Goal: Task Accomplishment & Management: Use online tool/utility

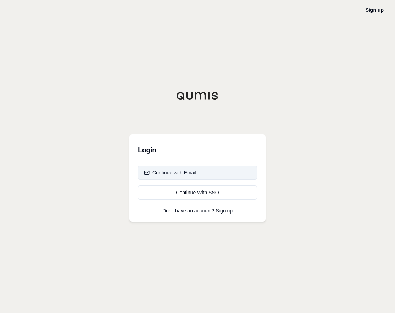
click at [162, 170] on div "Continue with Email" at bounding box center [170, 172] width 53 height 7
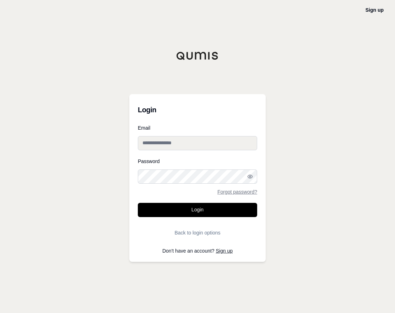
type input "**********"
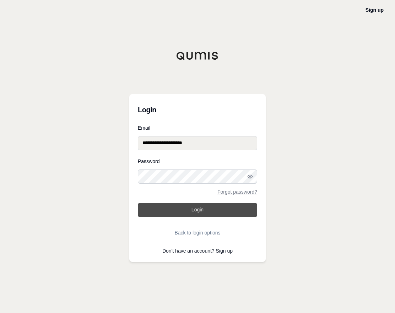
click at [173, 208] on button "Login" at bounding box center [198, 210] width 120 height 14
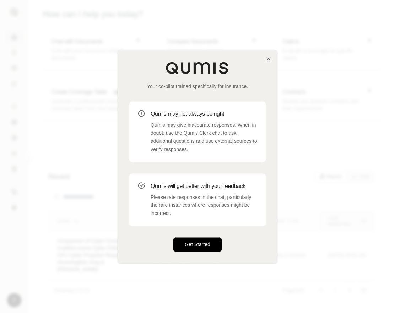
click at [199, 244] on button "Get Started" at bounding box center [198, 245] width 48 height 14
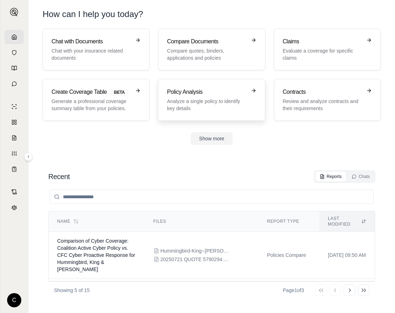
click at [204, 110] on p "Analyze a single policy to identify key details" at bounding box center [206, 105] width 79 height 14
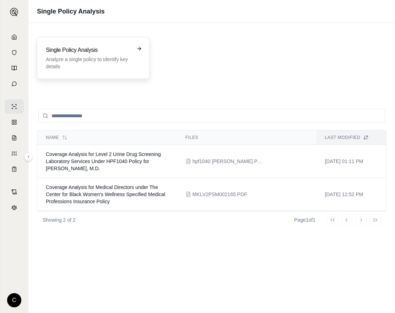
click at [121, 49] on h3 "Single Policy Analysis" at bounding box center [88, 50] width 85 height 9
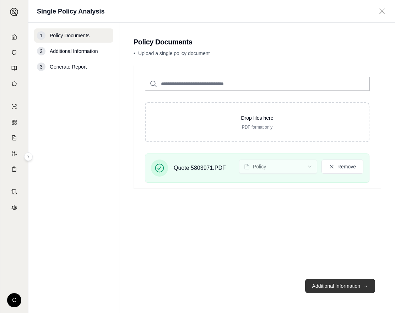
click at [341, 286] on button "Additional Information →" at bounding box center [341, 286] width 70 height 14
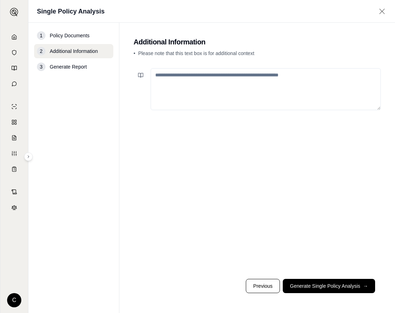
click at [164, 80] on textarea at bounding box center [266, 89] width 230 height 42
click at [344, 77] on textarea "**********" at bounding box center [266, 89] width 230 height 42
type textarea "**********"
drag, startPoint x: 149, startPoint y: 172, endPoint x: 132, endPoint y: 176, distance: 17.2
click at [147, 172] on div "**********" at bounding box center [258, 169] width 248 height 208
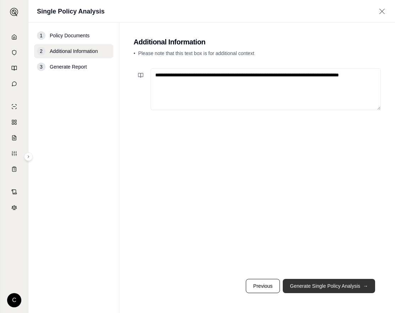
click at [320, 285] on button "Generate Single Policy Analysis →" at bounding box center [329, 286] width 92 height 14
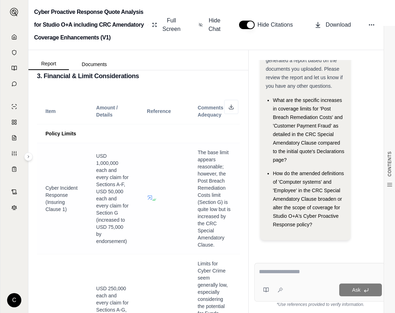
scroll to position [1196, 0]
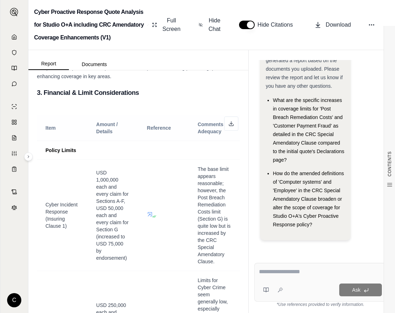
click at [139, 140] on th "Reference" at bounding box center [164, 128] width 51 height 26
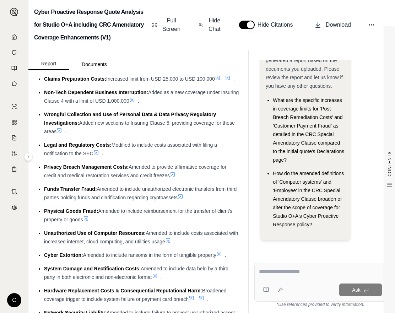
scroll to position [754, 0]
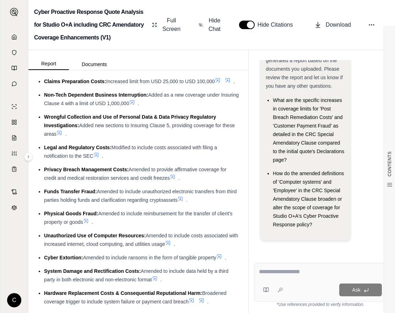
click at [116, 138] on li "Wrongful Collection and Use of Personal Data & Data Privacy Regulatory Investig…" at bounding box center [142, 126] width 196 height 26
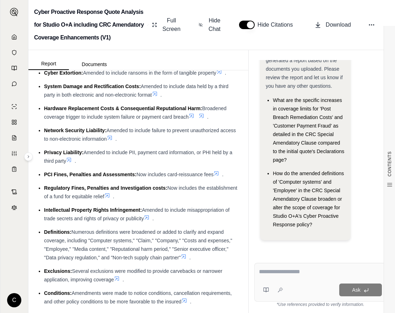
scroll to position [975, 0]
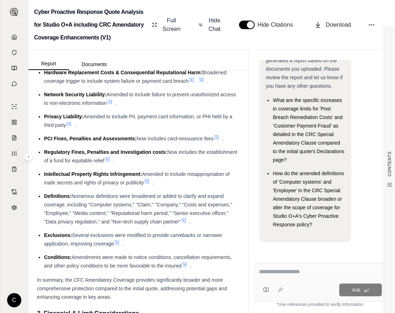
click at [265, 267] on div "Ask" at bounding box center [321, 282] width 132 height 39
type textarea "**********"
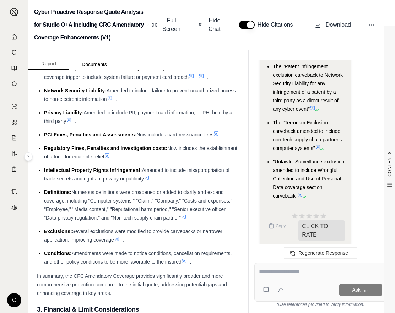
scroll to position [1268, 0]
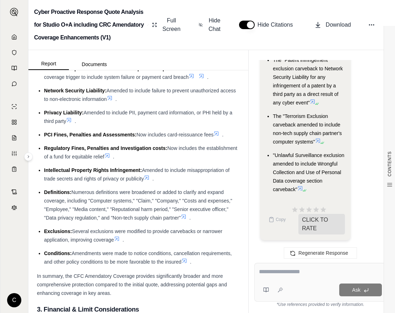
click at [106, 222] on li "Definitions: Numerous definitions were broadened or added to clarify and expand…" at bounding box center [142, 205] width 196 height 34
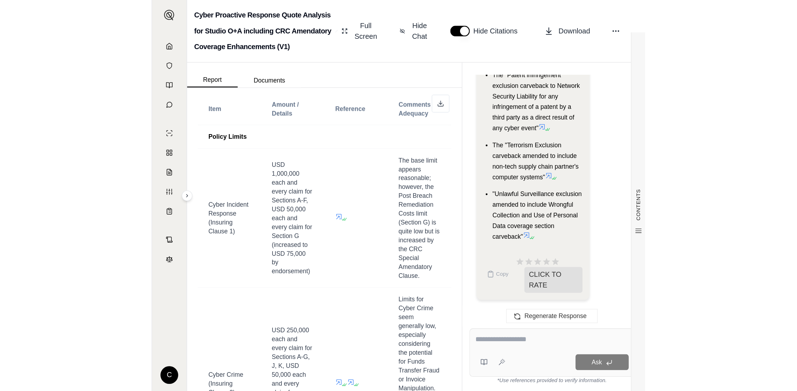
scroll to position [1241, 0]
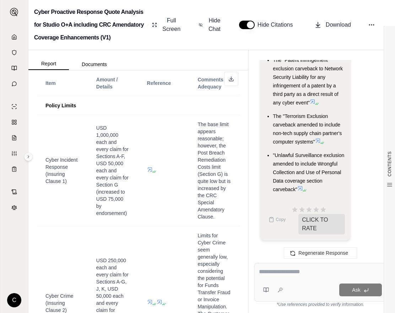
click at [60, 226] on td "Cyber Incident Response (Insuring Clause 1)" at bounding box center [62, 170] width 51 height 111
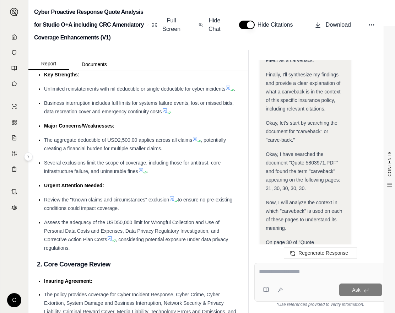
scroll to position [0, 0]
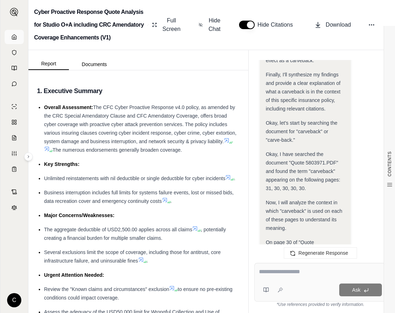
click at [14, 39] on icon at bounding box center [14, 37] width 6 height 6
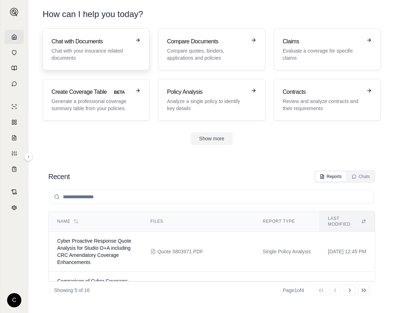
click at [113, 58] on p "Chat with your insurance related documents" at bounding box center [91, 54] width 79 height 14
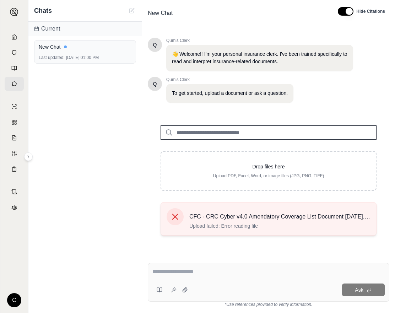
click at [177, 218] on icon at bounding box center [175, 217] width 6 height 6
click at [174, 216] on icon at bounding box center [175, 217] width 10 height 10
click at [176, 218] on icon at bounding box center [175, 217] width 10 height 10
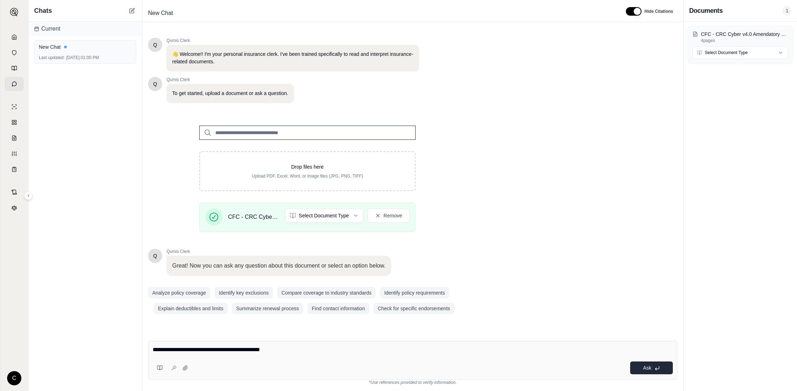
type textarea "**********"
click at [395, 313] on span "Ask" at bounding box center [647, 368] width 8 height 6
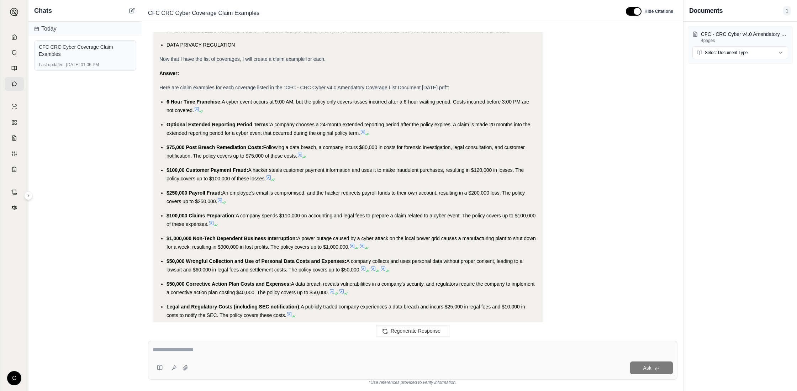
scroll to position [564, 0]
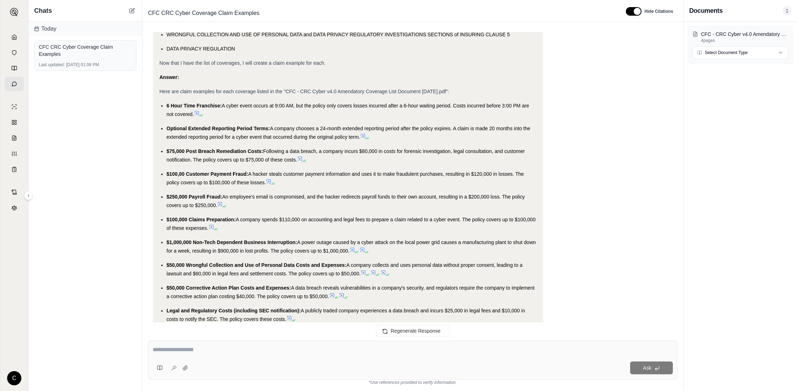
click at [395, 241] on div "Analysis: Okay, I need to provide a claim example for each coverage listed in t…" at bounding box center [413, 131] width 518 height 1243
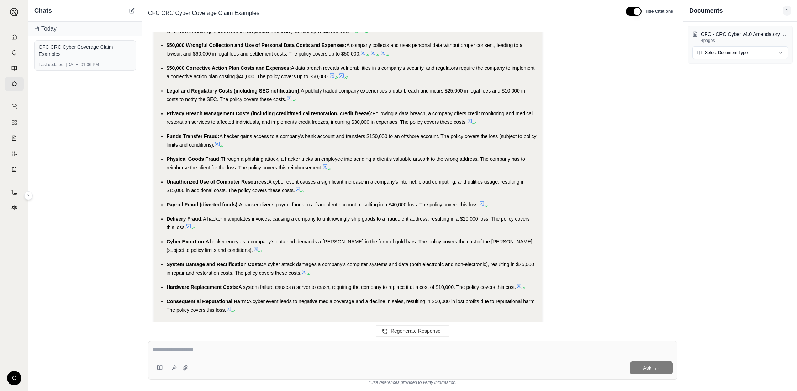
scroll to position [782, 0]
click at [395, 123] on icon at bounding box center [469, 122] width 4 height 4
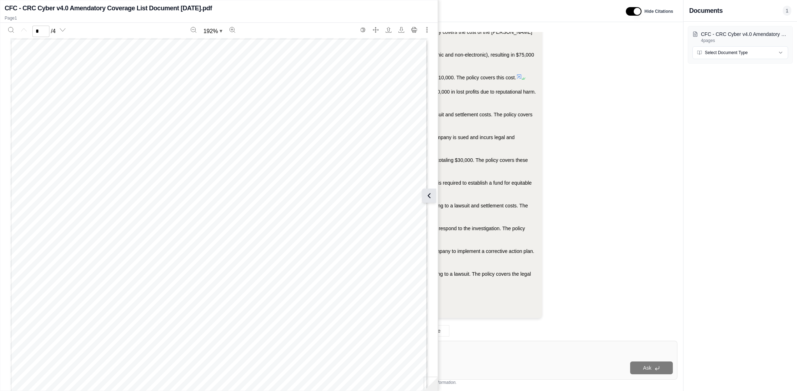
click at [395, 194] on icon at bounding box center [429, 195] width 9 height 9
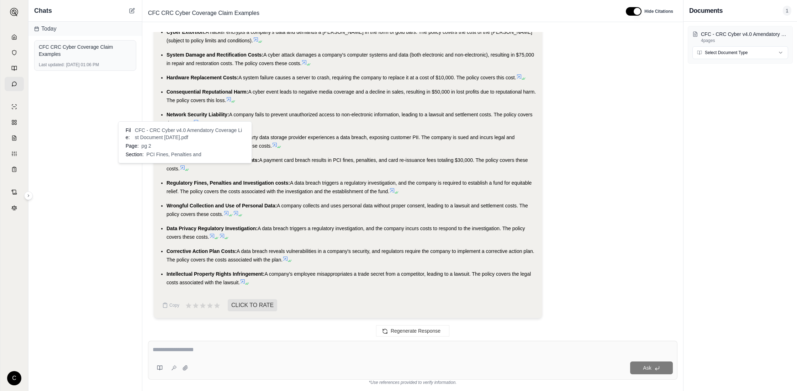
click at [184, 167] on icon at bounding box center [182, 167] width 4 height 4
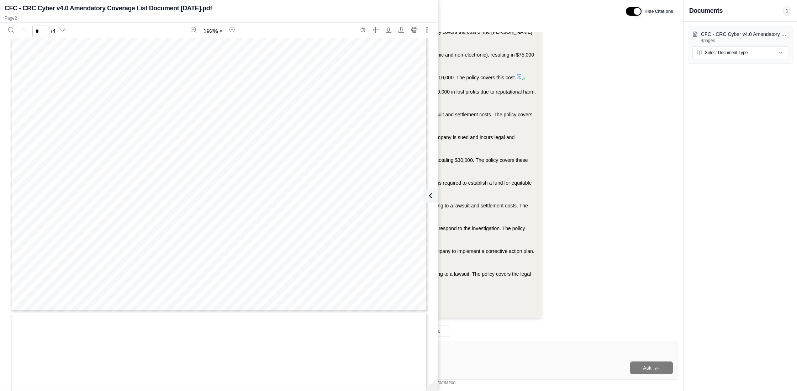
type input "*"
click at [395, 228] on span "A data breach triggers a regulatory investigation, and the company incurs costs…" at bounding box center [345, 232] width 358 height 14
click at [395, 196] on icon at bounding box center [429, 195] width 9 height 9
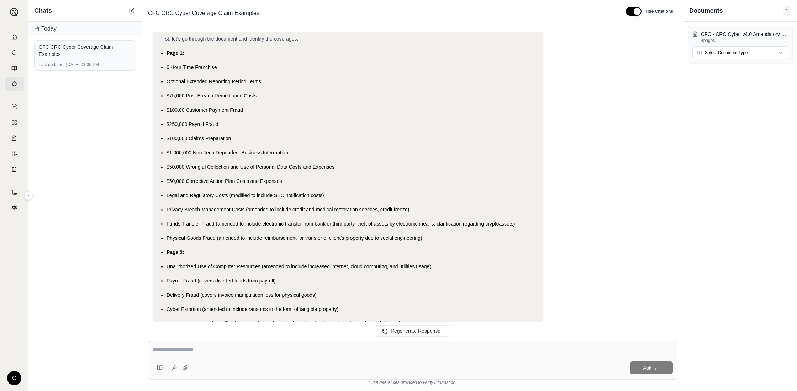
scroll to position [0, 0]
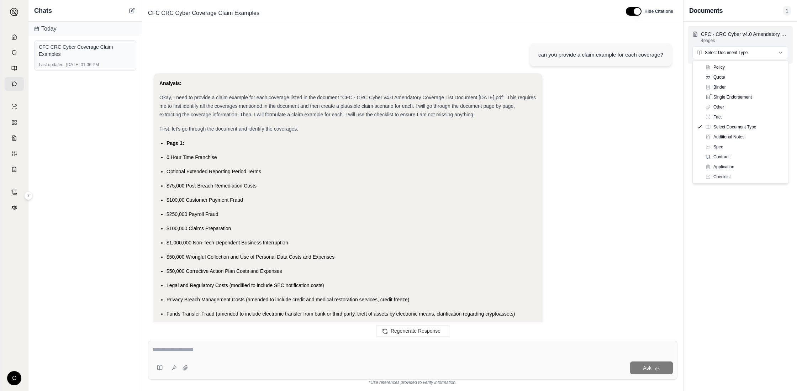
click at [395, 54] on html "C Chats [DATE] CFC CRC Cyber Coverage Claim Examples Last updated: [DATE] 01:06…" at bounding box center [398, 195] width 797 height 391
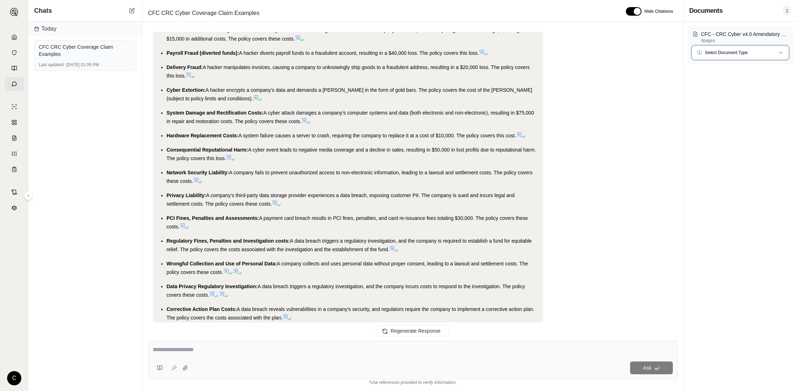
scroll to position [993, 0]
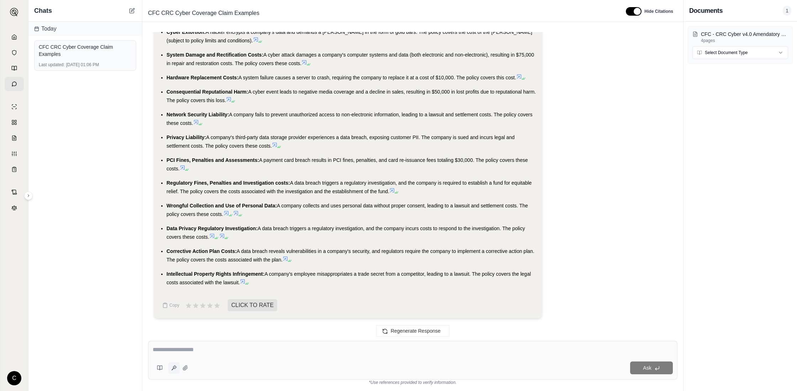
click at [174, 313] on icon at bounding box center [174, 368] width 6 height 6
type textarea "**********"
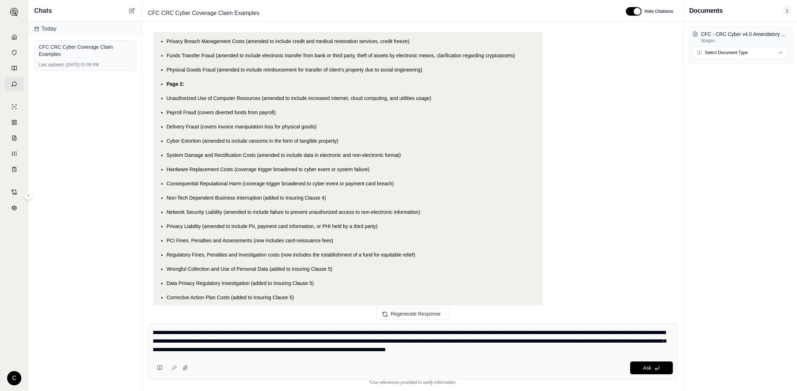
scroll to position [0, 0]
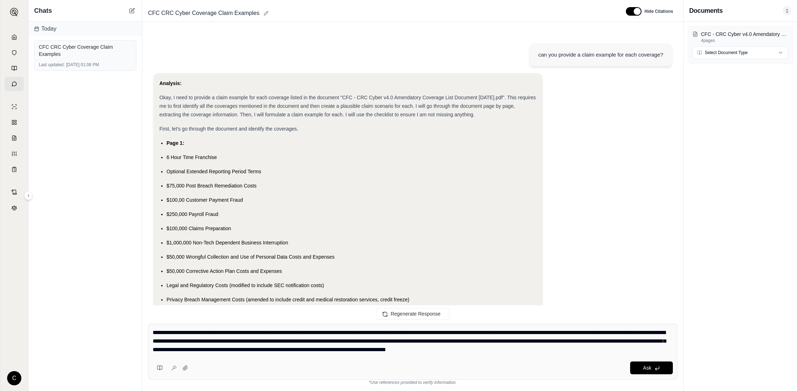
click at [210, 11] on span "CFC CRC Cyber Coverage Claim Examples" at bounding box center [203, 12] width 117 height 11
click at [158, 313] on icon at bounding box center [158, 368] width 2 height 4
click at [395, 229] on div "can you provide a claim example for each coverage? Analysis: Okay, I need to pr…" at bounding box center [412, 172] width 541 height 292
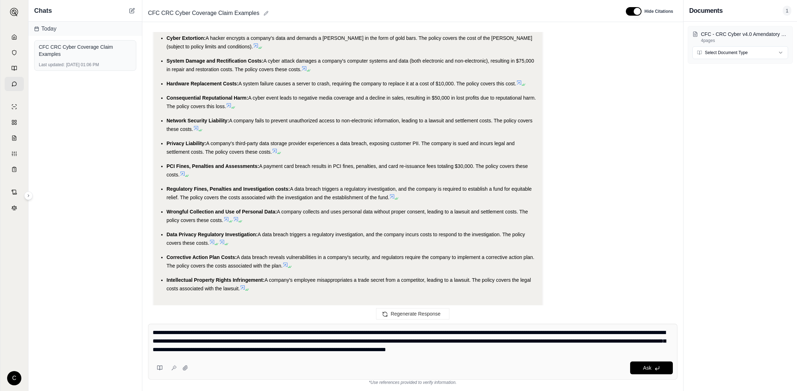
scroll to position [0, 0]
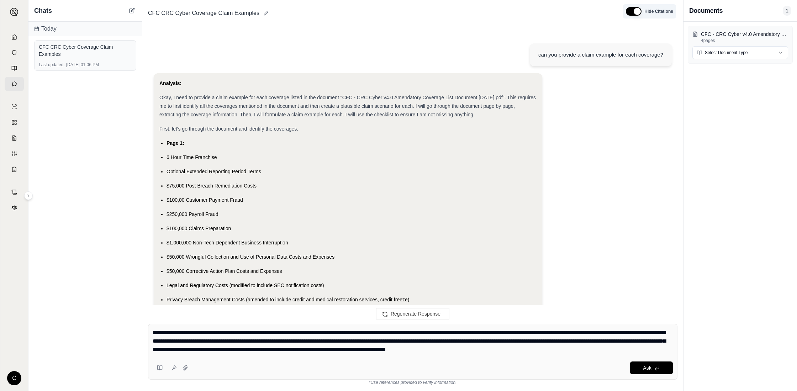
click at [395, 12] on button "button" at bounding box center [634, 11] width 16 height 9
click at [395, 12] on button "button" at bounding box center [631, 11] width 16 height 9
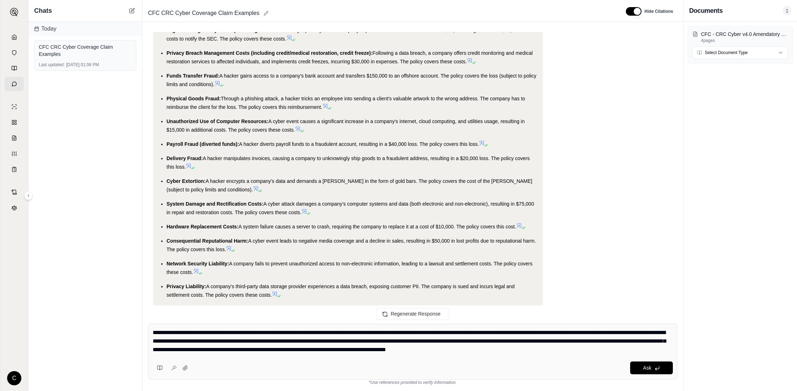
scroll to position [1010, 0]
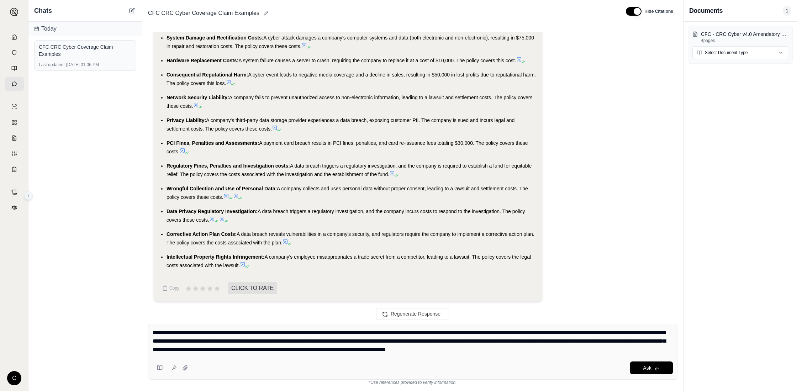
click at [29, 197] on icon at bounding box center [28, 195] width 4 height 4
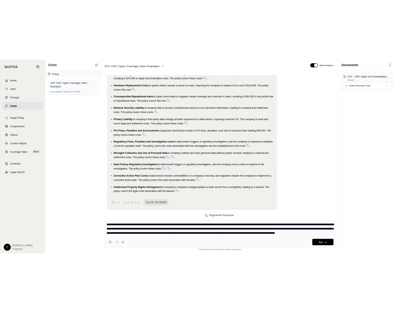
scroll to position [1061, 0]
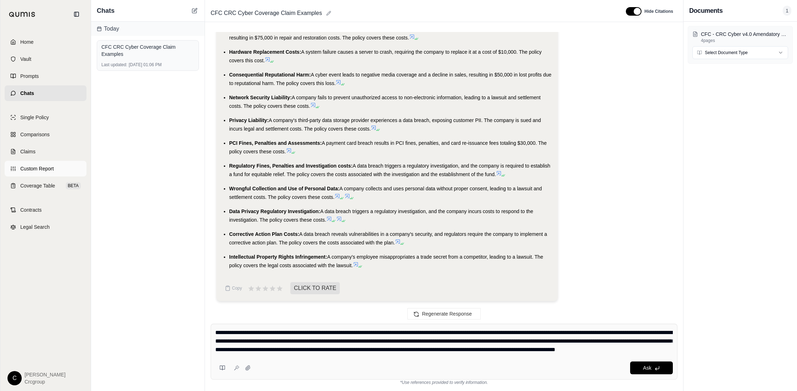
click at [35, 169] on span "Custom Report" at bounding box center [36, 168] width 33 height 7
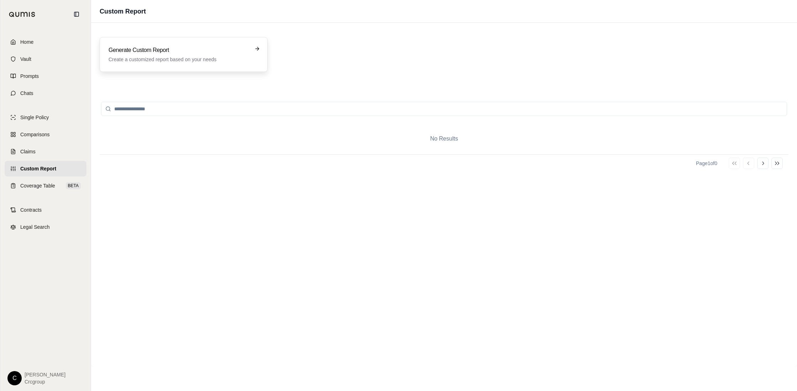
click at [208, 57] on p "Create a customized report based on your needs" at bounding box center [178, 59] width 140 height 7
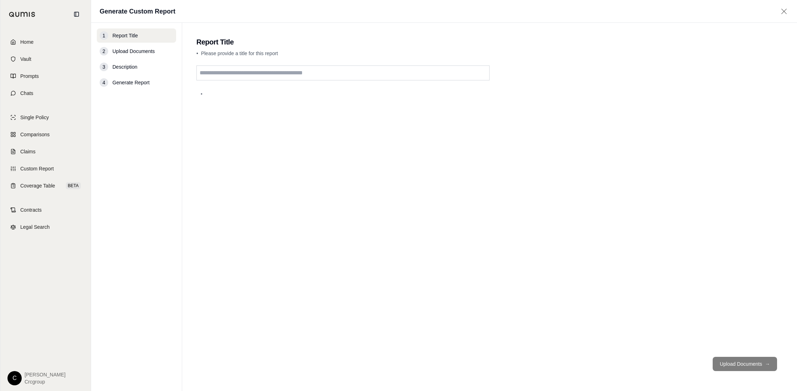
click at [261, 72] on input "text" at bounding box center [342, 72] width 293 height 15
drag, startPoint x: 271, startPoint y: 74, endPoint x: 190, endPoint y: 71, distance: 81.9
click at [190, 71] on main "**********" at bounding box center [489, 207] width 615 height 368
type input "**********"
click at [214, 95] on div "**********" at bounding box center [489, 208] width 586 height 286
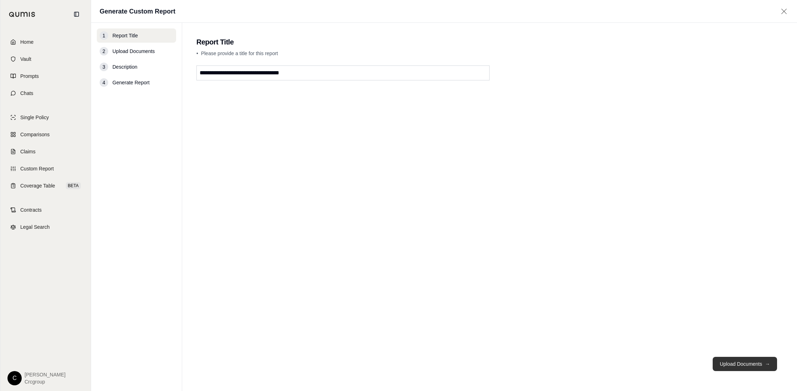
click at [395, 313] on button "Upload Documents →" at bounding box center [744, 364] width 64 height 14
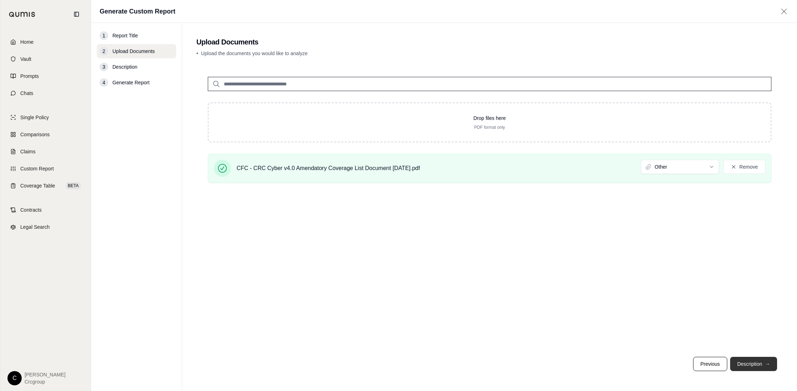
click at [395, 313] on button "Description →" at bounding box center [753, 364] width 47 height 14
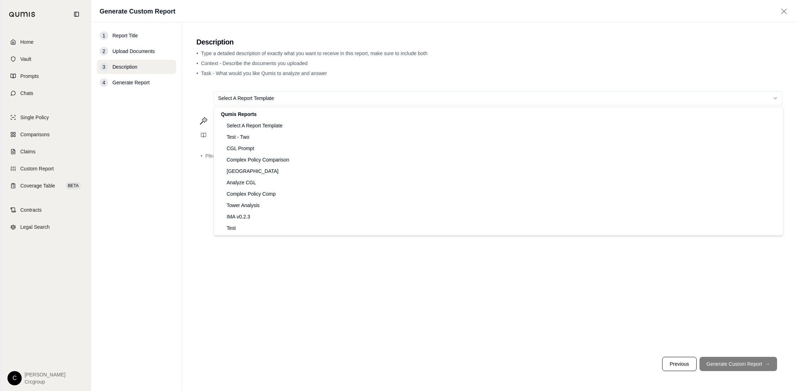
click at [271, 100] on html "Home Vault Prompts Chats Single Policy Comparisons Claims Custom Report Coverag…" at bounding box center [398, 195] width 797 height 391
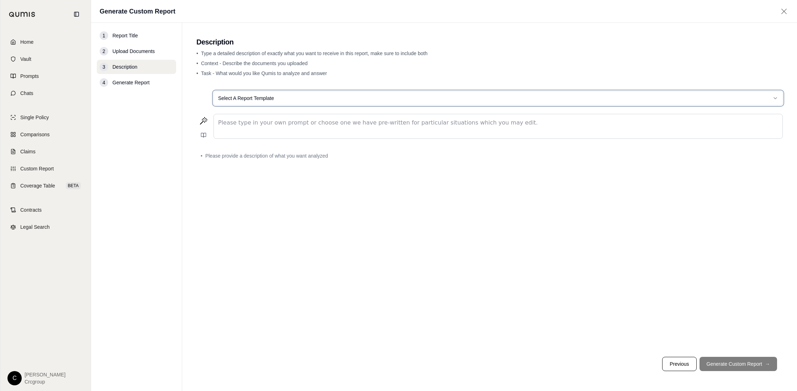
click at [382, 71] on html "Home Vault Prompts Chats Single Policy Comparisons Claims Custom Report Coverag…" at bounding box center [398, 195] width 797 height 391
click at [282, 121] on p "editable markdown" at bounding box center [498, 122] width 560 height 9
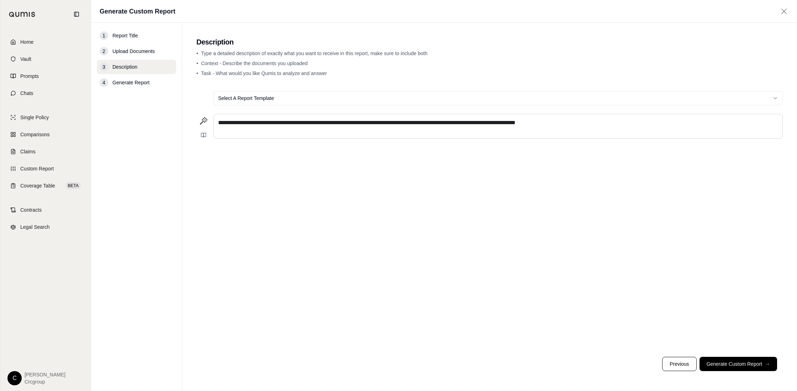
click at [395, 123] on span "**********" at bounding box center [366, 122] width 297 height 5
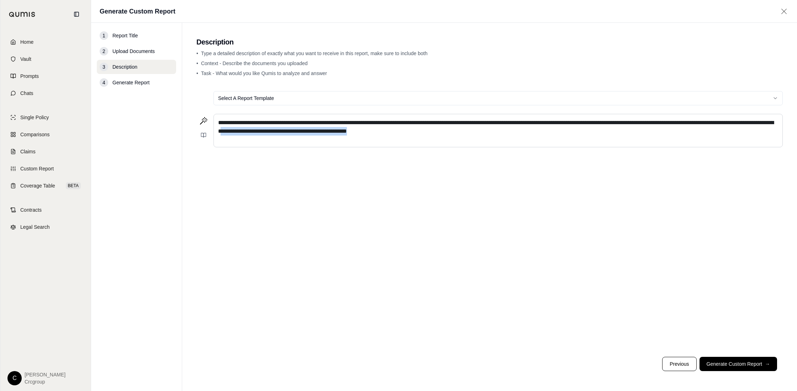
drag, startPoint x: 318, startPoint y: 132, endPoint x: 471, endPoint y: 134, distance: 152.9
click at [395, 134] on p "**********" at bounding box center [498, 126] width 560 height 17
click at [395, 313] on button "Generate Custom Report →" at bounding box center [738, 364] width 78 height 14
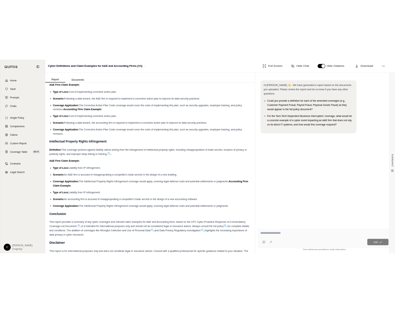
scroll to position [2476, 0]
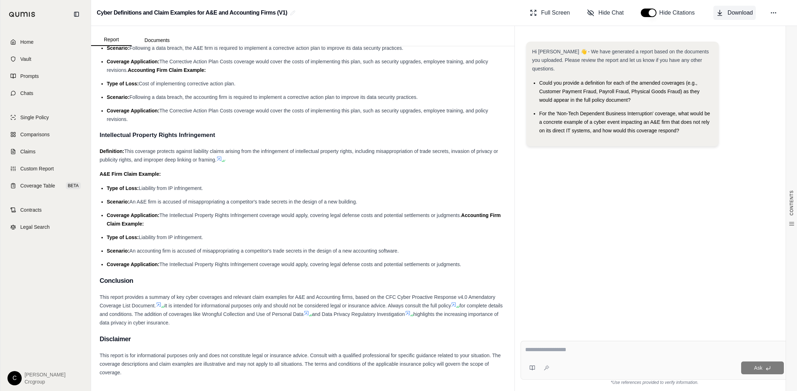
click at [395, 12] on span "Download" at bounding box center [739, 13] width 25 height 9
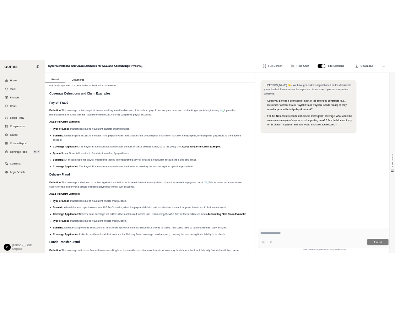
scroll to position [120, 0]
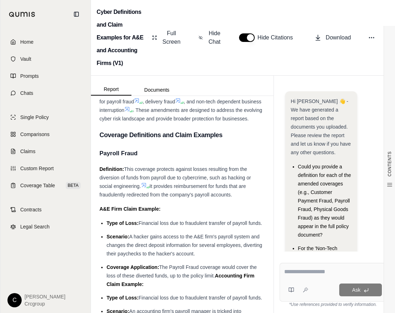
click at [215, 74] on div "Cyber Definitions and Claim Examples for A&E and Accounting Firms (V1) Full Scr…" at bounding box center [243, 38] width 304 height 76
